Goal: Task Accomplishment & Management: Manage account settings

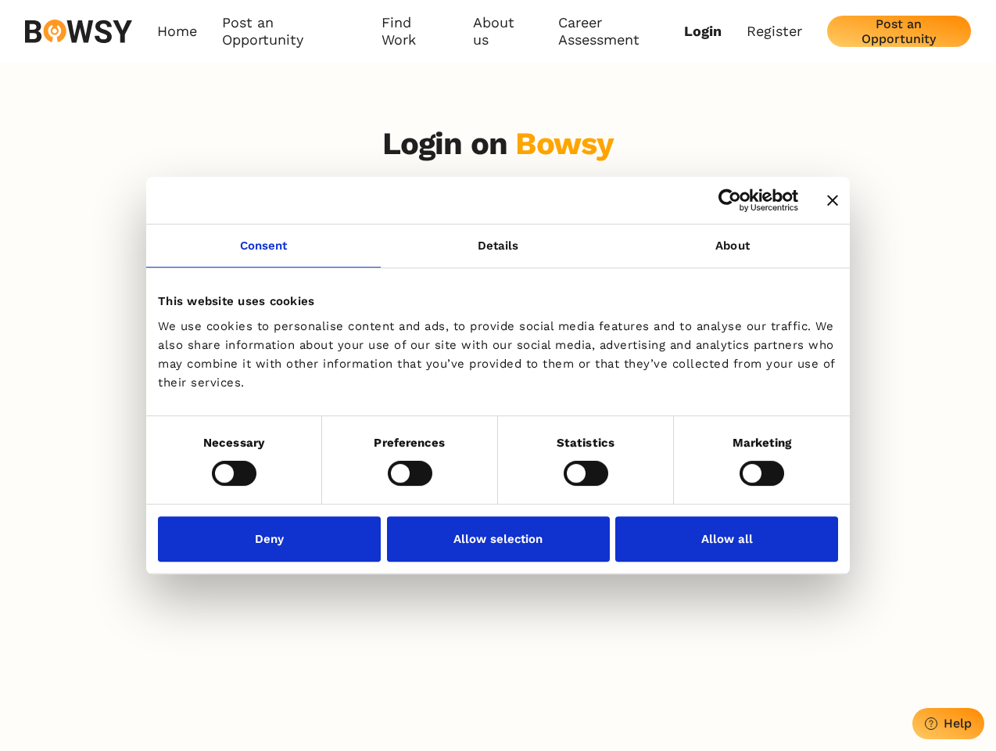
click at [827, 201] on icon "Close banner" at bounding box center [832, 200] width 11 height 11
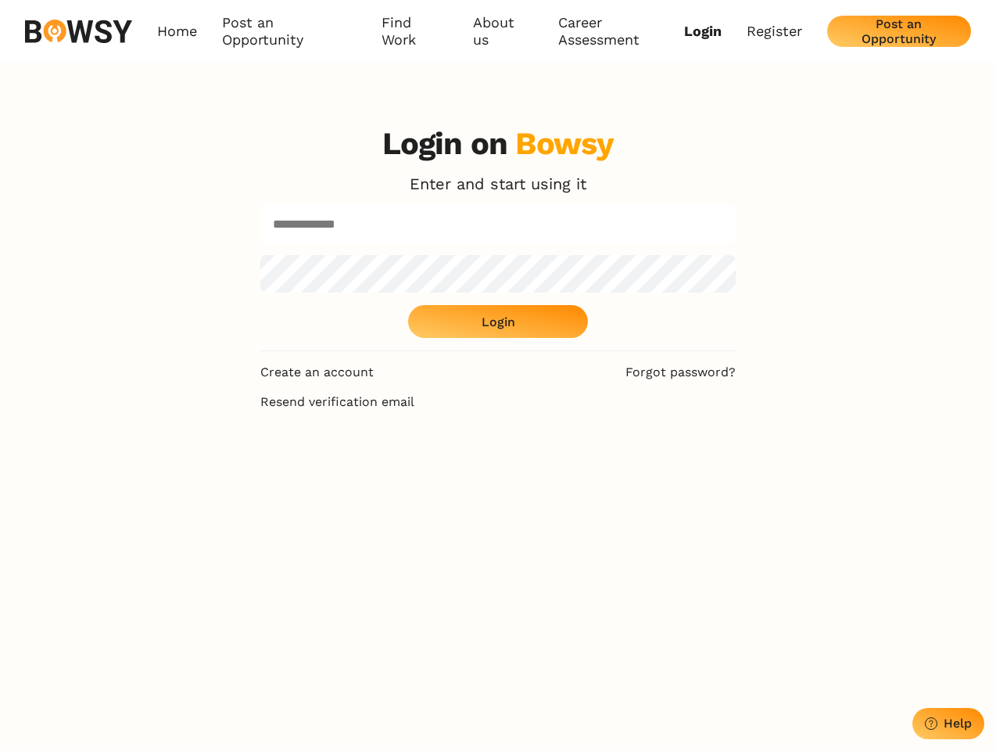
click at [264, 255] on link "Consent" at bounding box center [263, 245] width 235 height 43
click at [733, 255] on div "Login on Bowsy Enter and start using it Login" at bounding box center [497, 238] width 475 height 226
click at [234, 472] on div "Login on Bowsy Enter and start using it Login Create an account Forgot password…" at bounding box center [498, 488] width 996 height 751
click at [410, 472] on div "Login on Bowsy Enter and start using it Login Create an account Forgot password…" at bounding box center [498, 488] width 500 height 751
click at [586, 472] on div "Login on Bowsy Enter and start using it Login Create an account Forgot password…" at bounding box center [498, 488] width 500 height 751
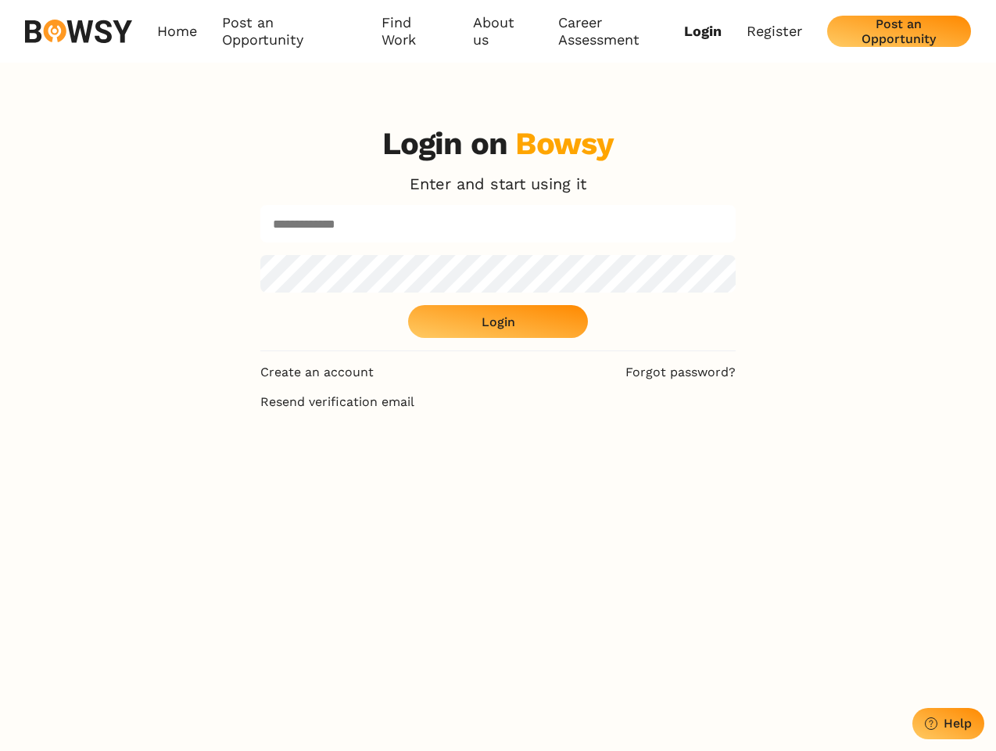
click at [762, 472] on div "Login on Bowsy Enter and start using it Login Create an account Forgot password…" at bounding box center [498, 488] width 996 height 751
click at [274, 538] on div "Login on Bowsy Enter and start using it Login Create an account Forgot password…" at bounding box center [498, 488] width 500 height 751
click at [498, 538] on div "Login on Bowsy Enter and start using it Login Create an account Forgot password…" at bounding box center [498, 488] width 500 height 751
